Goal: Book appointment/travel/reservation

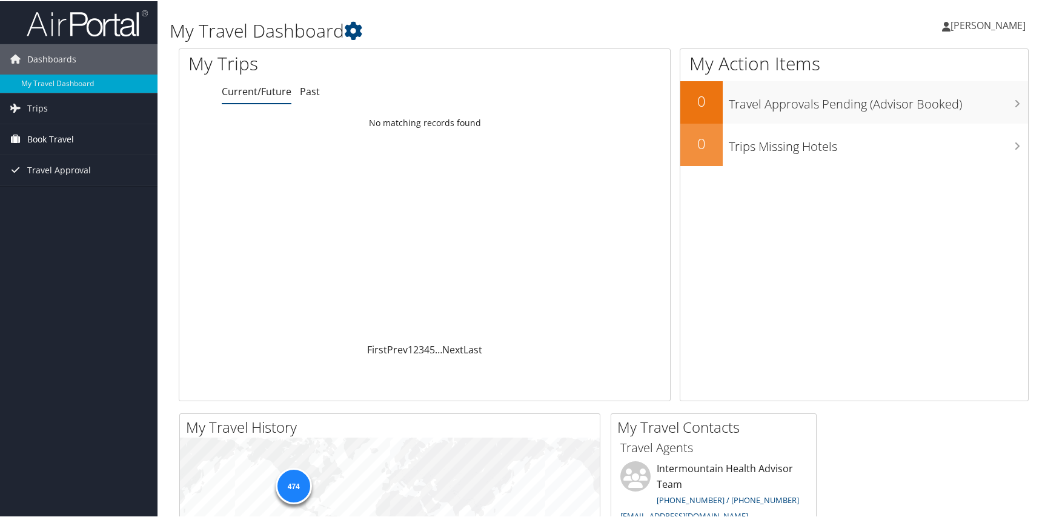
click at [62, 148] on span "Book Travel" at bounding box center [50, 138] width 47 height 30
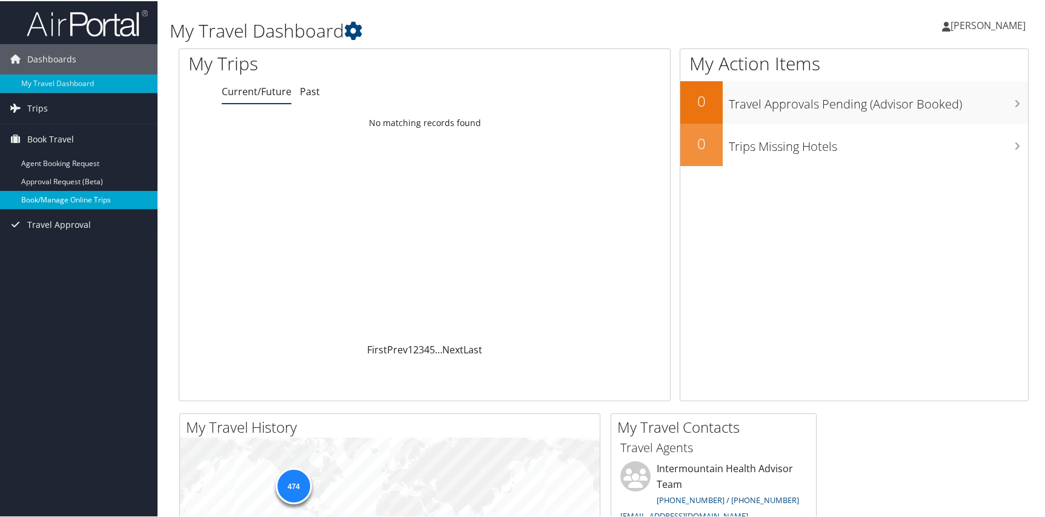
click at [87, 195] on link "Book/Manage Online Trips" at bounding box center [79, 199] width 158 height 18
